Goal: Find specific page/section: Find specific page/section

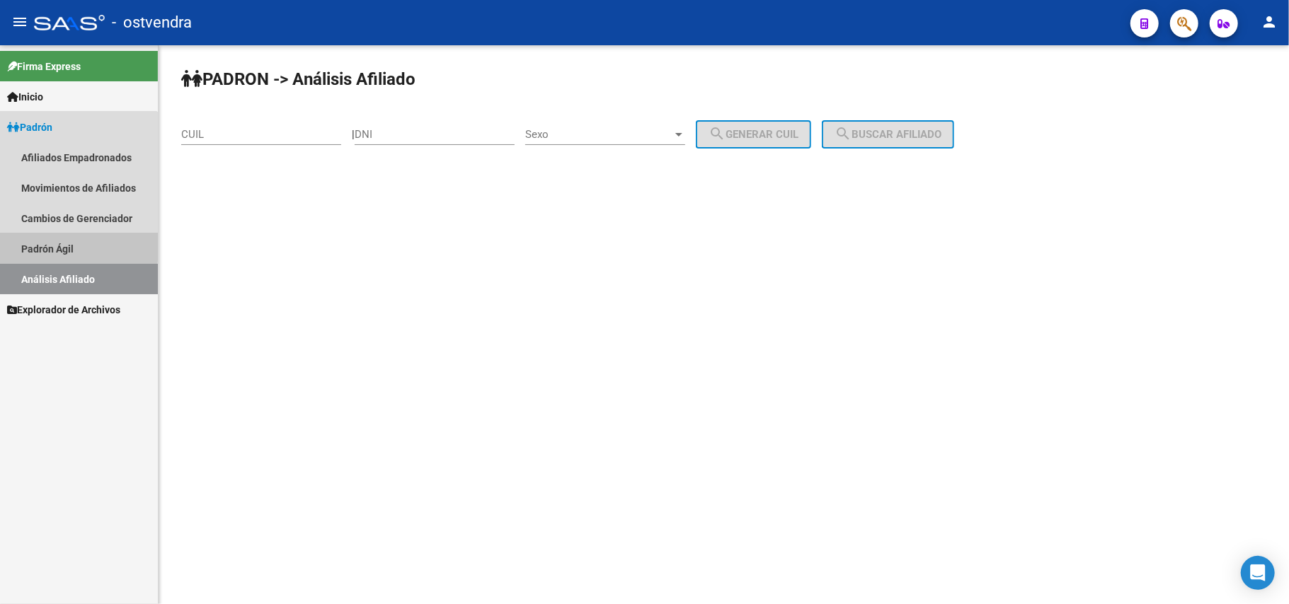
drag, startPoint x: 57, startPoint y: 245, endPoint x: 57, endPoint y: 253, distance: 7.8
click at [57, 245] on link "Padrón Ágil" at bounding box center [79, 249] width 158 height 30
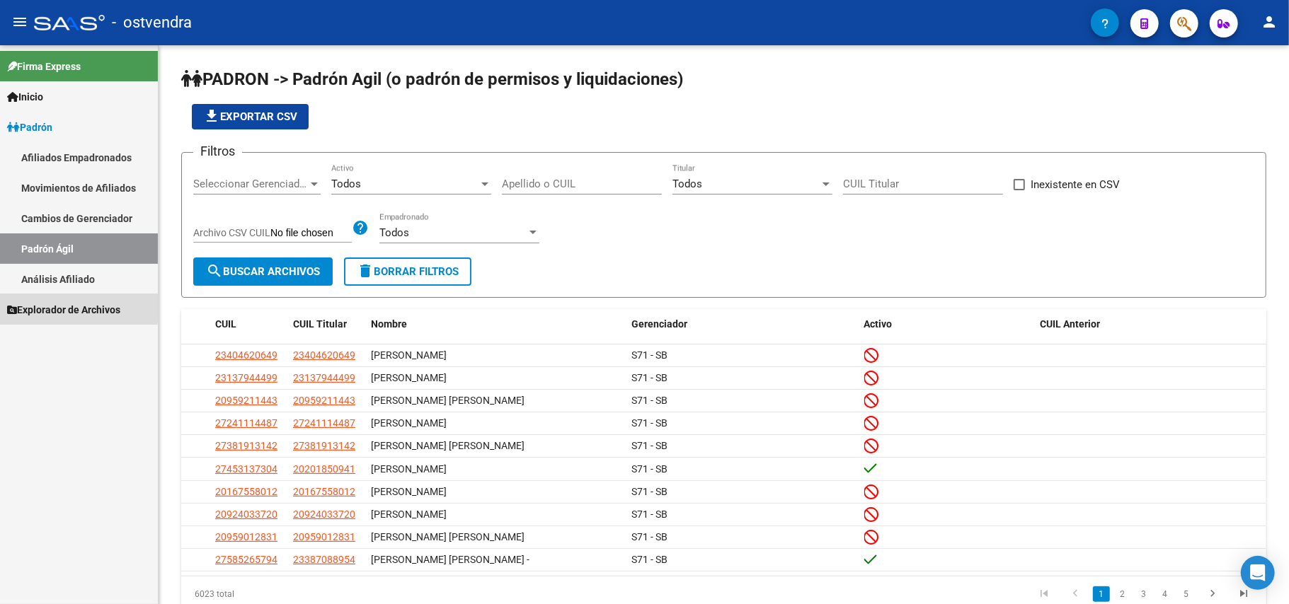
click at [63, 306] on span "Explorador de Archivos" at bounding box center [63, 310] width 113 height 16
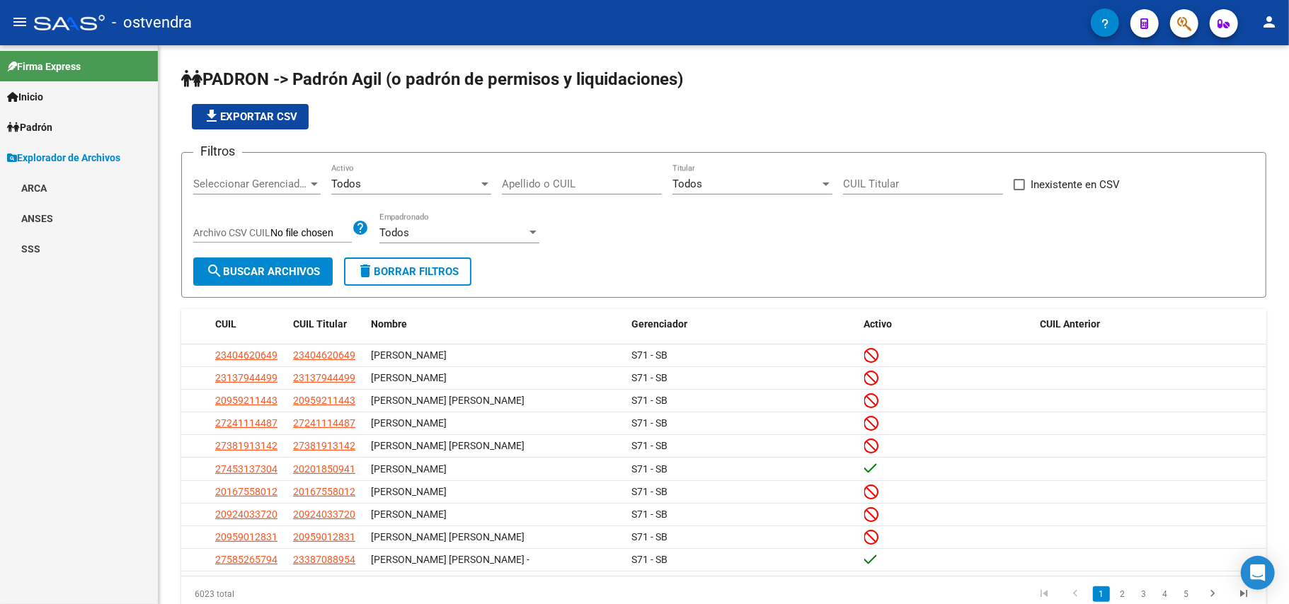
drag, startPoint x: 46, startPoint y: 248, endPoint x: 103, endPoint y: 241, distance: 57.7
click at [48, 248] on link "SSS" at bounding box center [79, 249] width 158 height 30
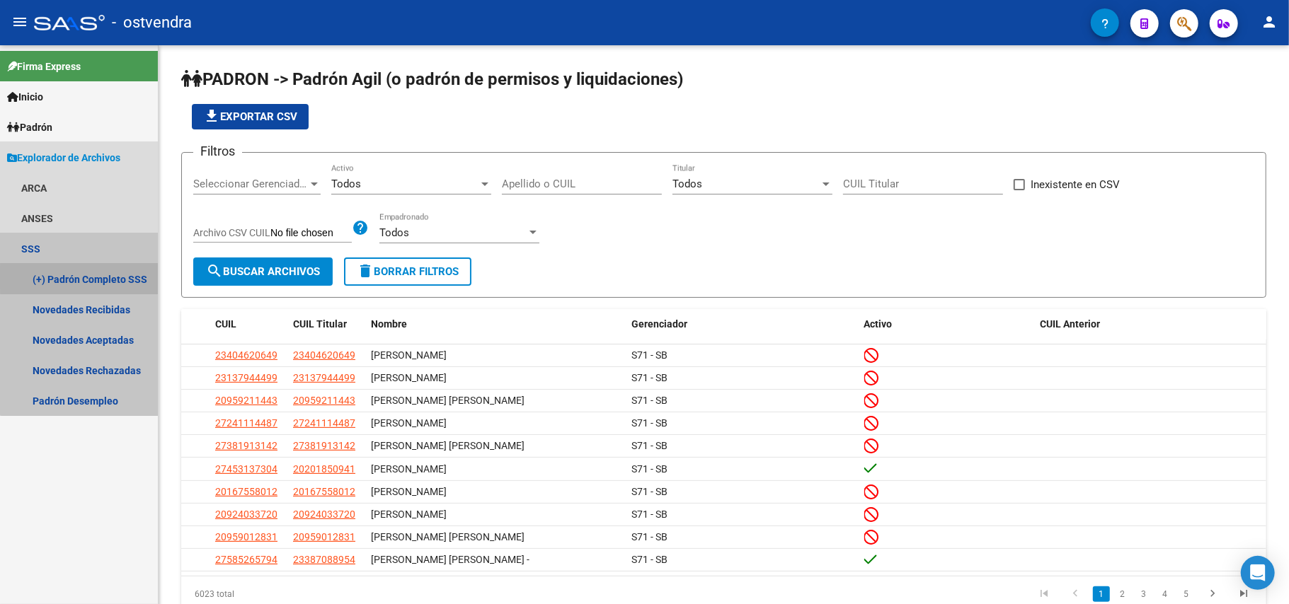
click at [103, 277] on link "(+) Padrón Completo SSS" at bounding box center [79, 279] width 158 height 30
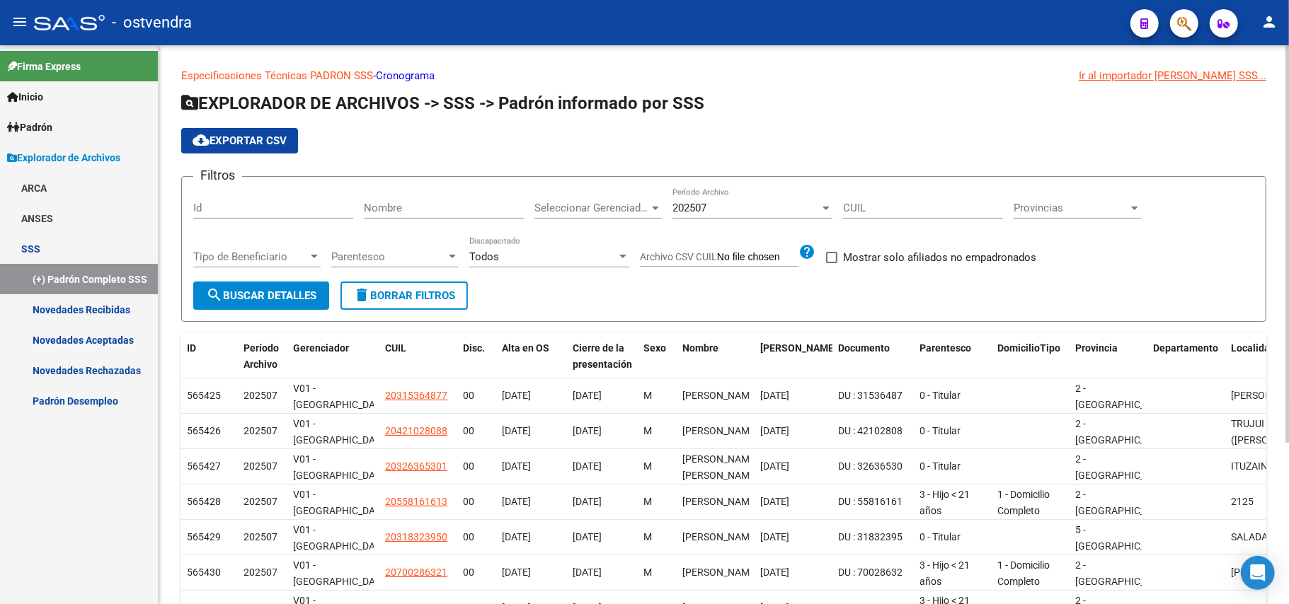
click at [430, 77] on link "Cronograma" at bounding box center [405, 75] width 59 height 13
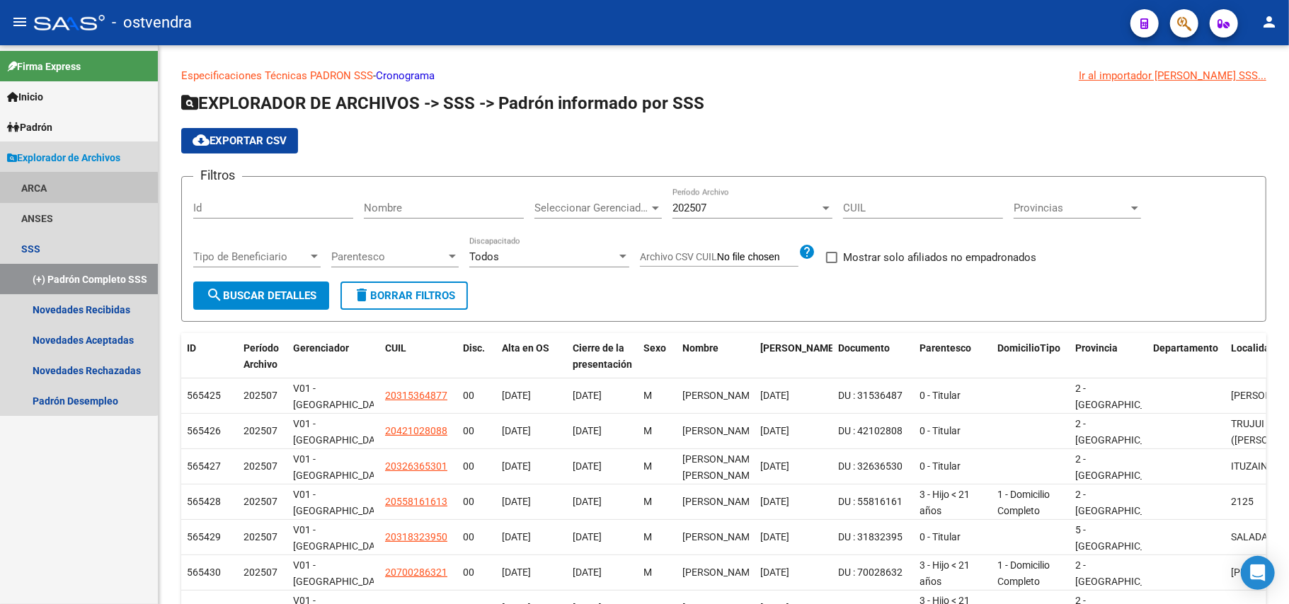
click at [77, 188] on link "ARCA" at bounding box center [79, 188] width 158 height 30
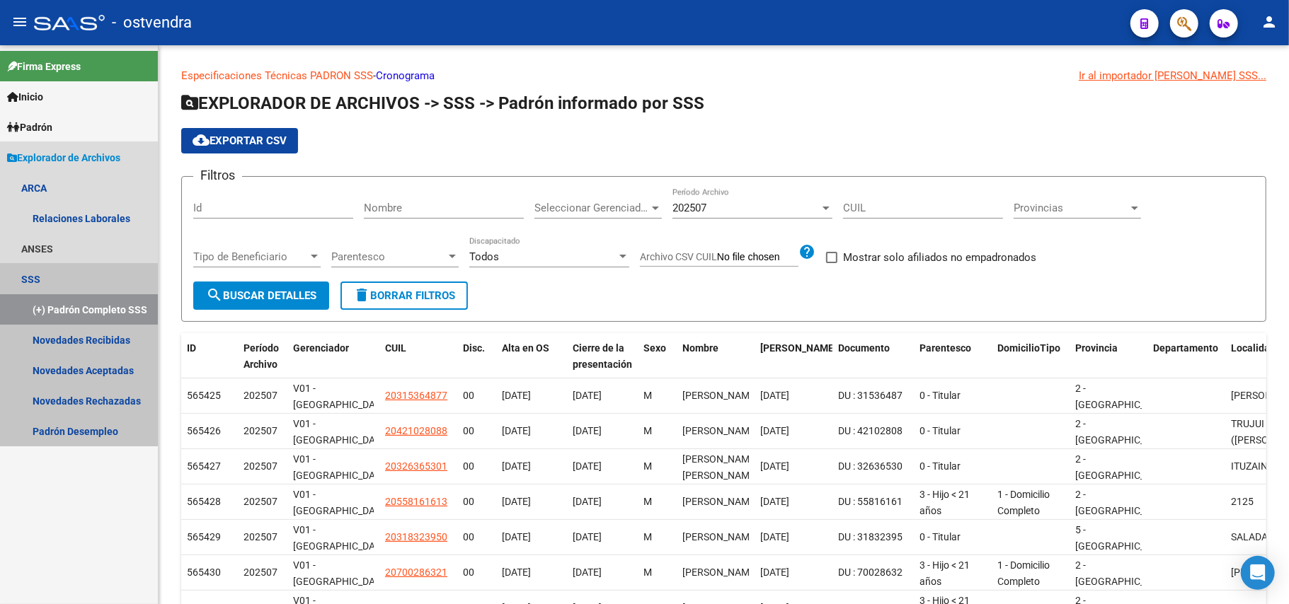
click at [38, 275] on link "SSS" at bounding box center [79, 279] width 158 height 30
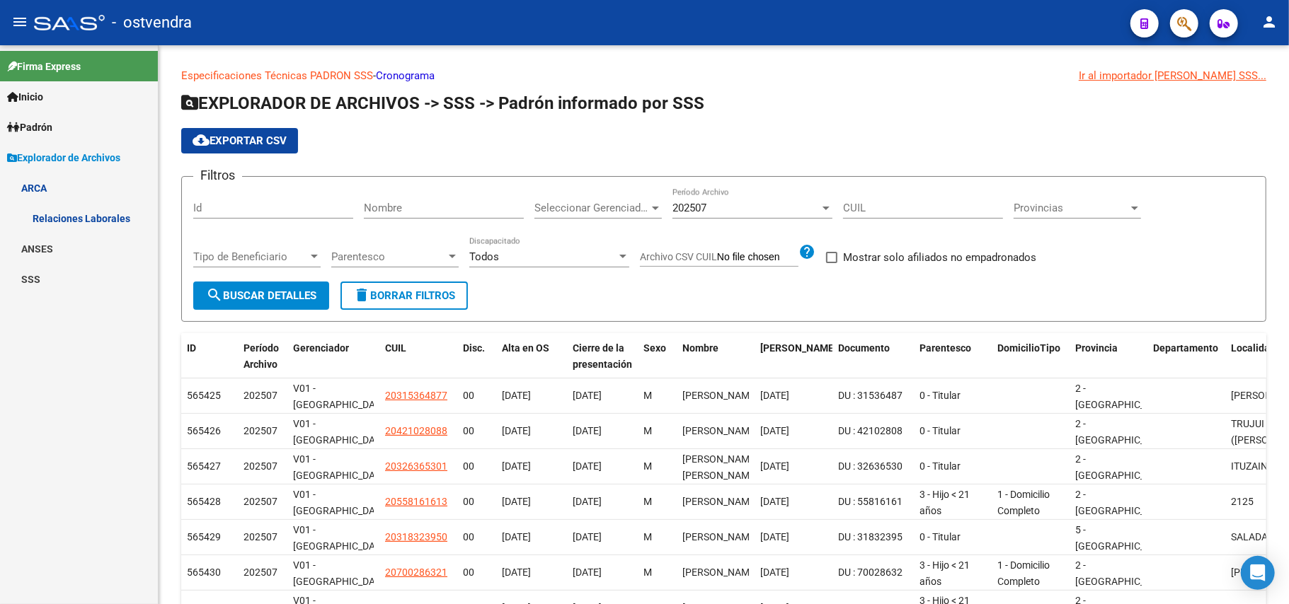
click at [52, 120] on span "Padrón" at bounding box center [29, 128] width 45 height 16
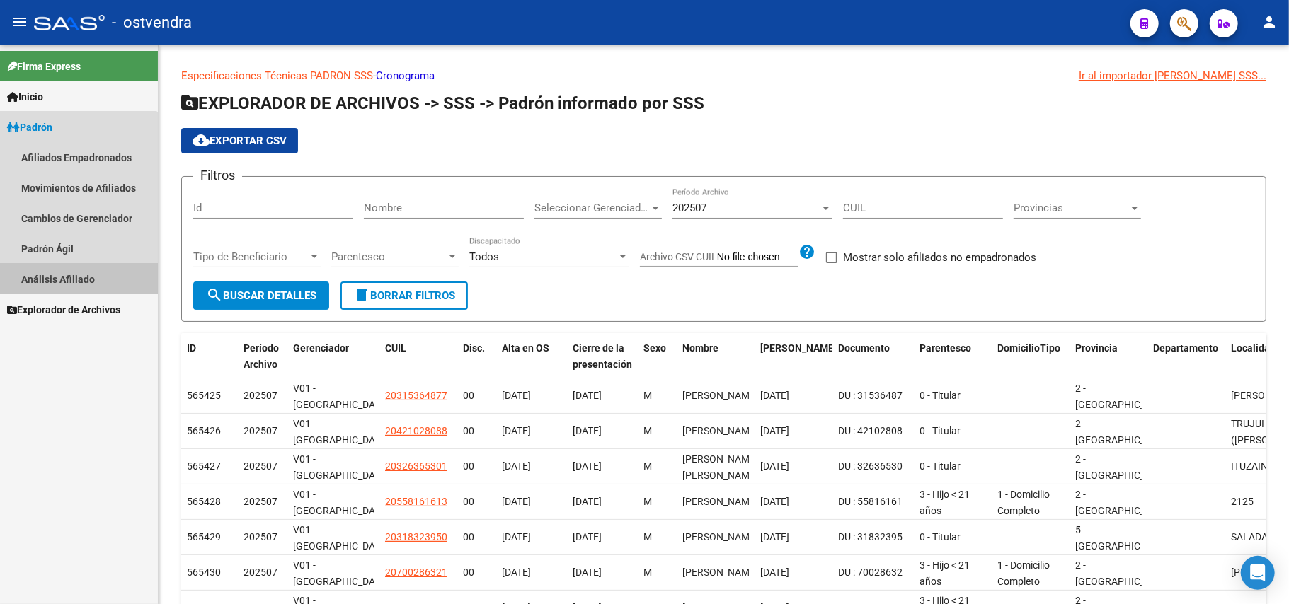
click at [67, 278] on link "Análisis Afiliado" at bounding box center [79, 279] width 158 height 30
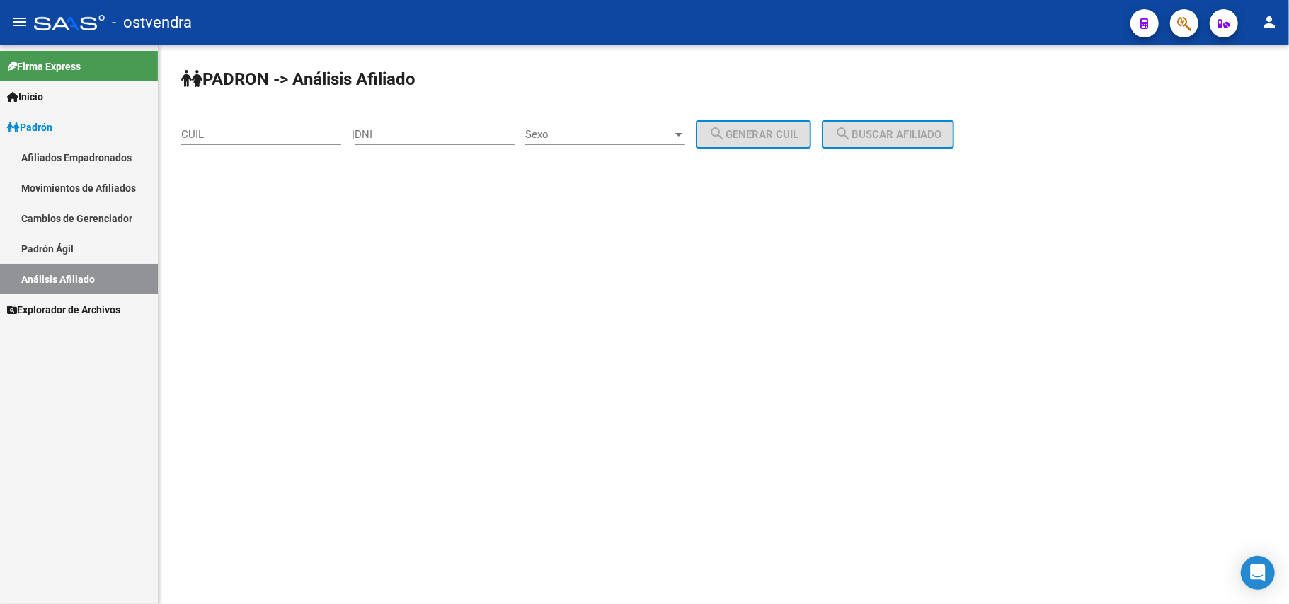
click at [430, 211] on mat-sidenav-content "PADRON -> Análisis Afiliado CUIL | DNI Sexo Sexo search Generar CUIL search Bus…" at bounding box center [724, 324] width 1130 height 559
click at [313, 142] on div "CUIL" at bounding box center [261, 130] width 160 height 30
